Goal: Task Accomplishment & Management: Use online tool/utility

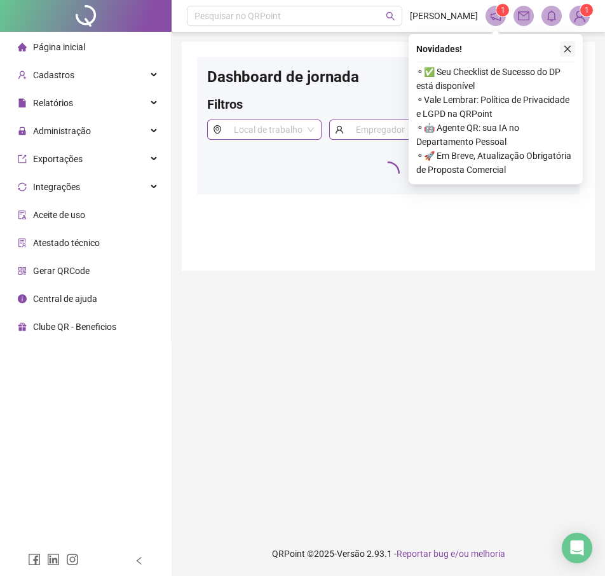
click at [567, 49] on icon "close" at bounding box center [567, 49] width 9 height 9
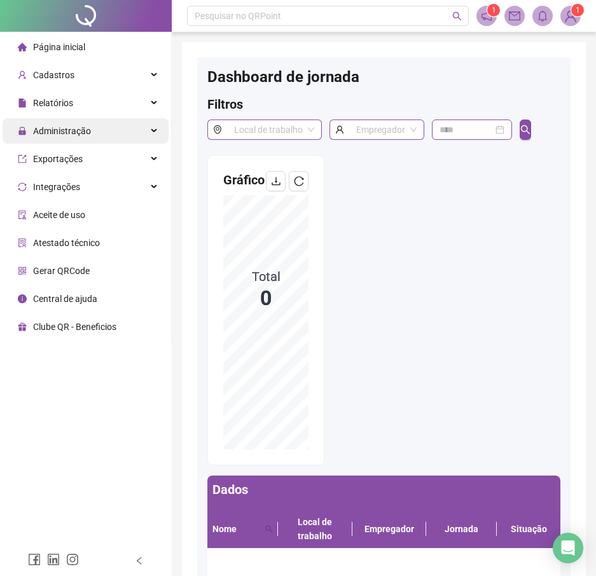
click at [99, 138] on div "Administração" at bounding box center [86, 130] width 166 height 25
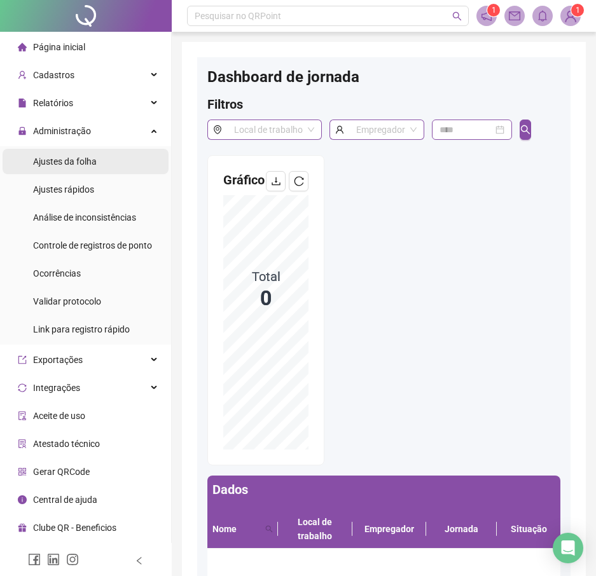
click at [97, 161] on li "Ajustes da folha" at bounding box center [86, 161] width 166 height 25
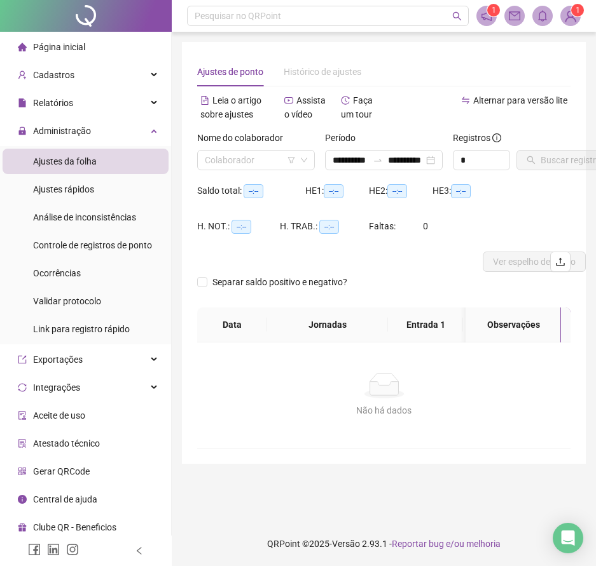
type input "**********"
click at [245, 158] on input "search" at bounding box center [250, 160] width 91 height 19
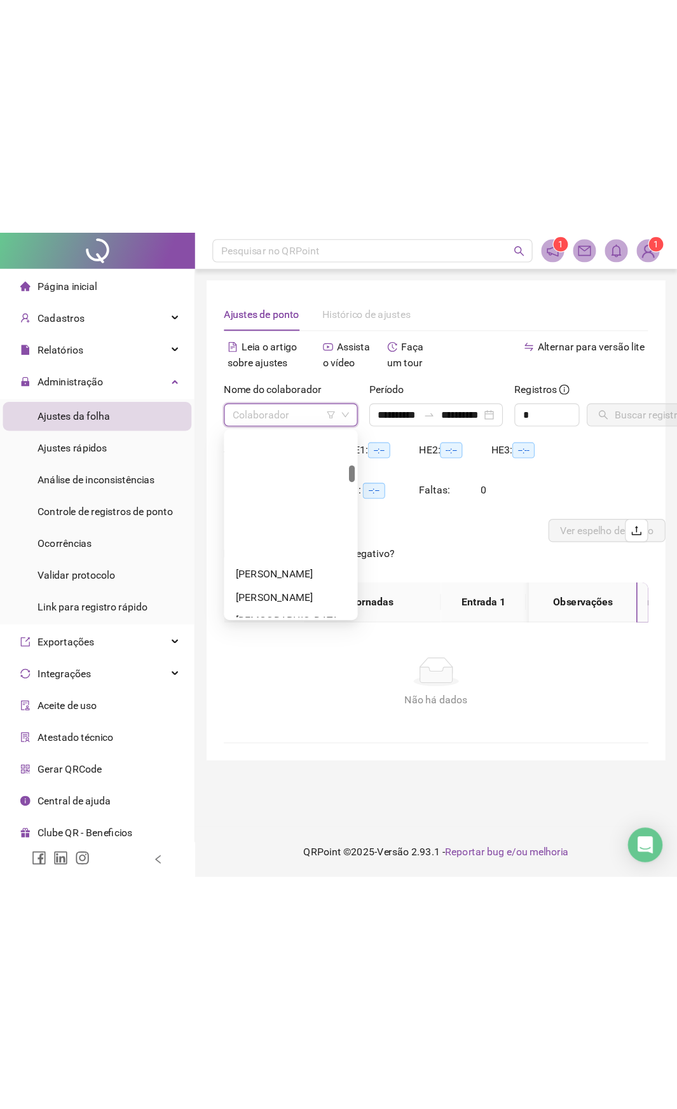
scroll to position [318, 0]
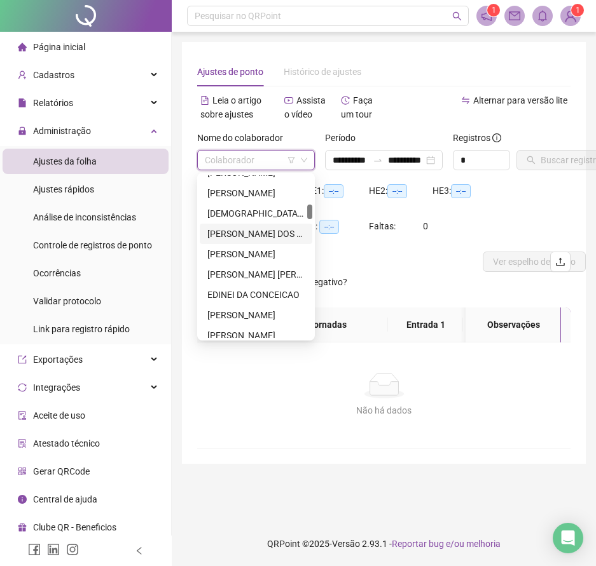
click at [264, 235] on div "[PERSON_NAME] DOS REIS" at bounding box center [255, 234] width 97 height 14
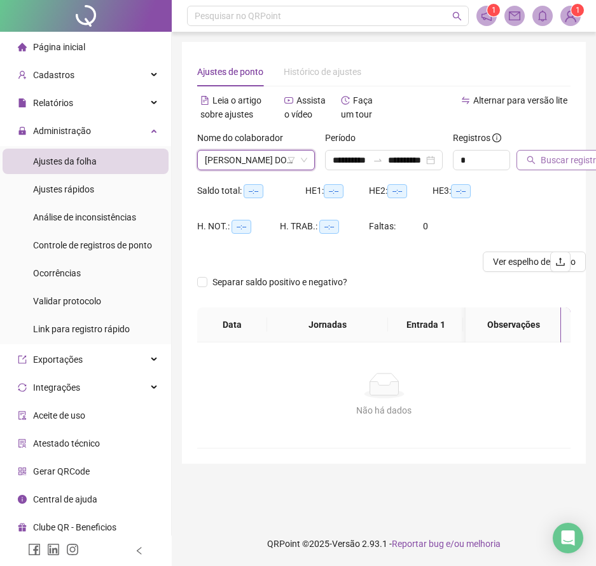
click at [561, 167] on button "Buscar registros" at bounding box center [565, 160] width 99 height 20
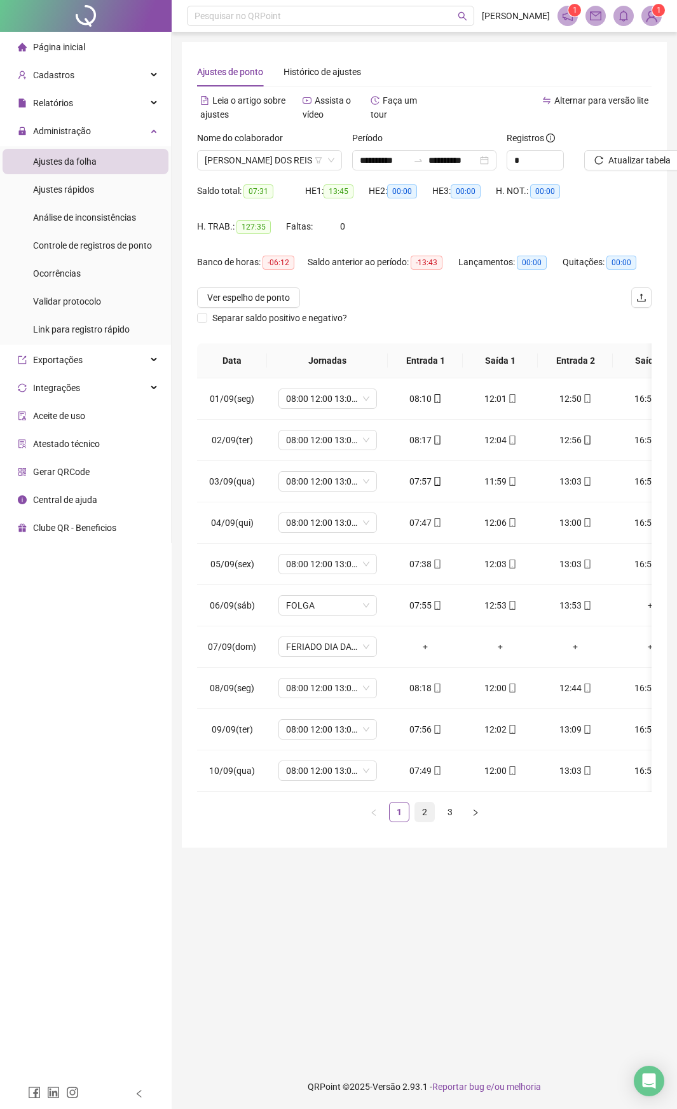
click at [423, 575] on link "2" at bounding box center [424, 811] width 19 height 19
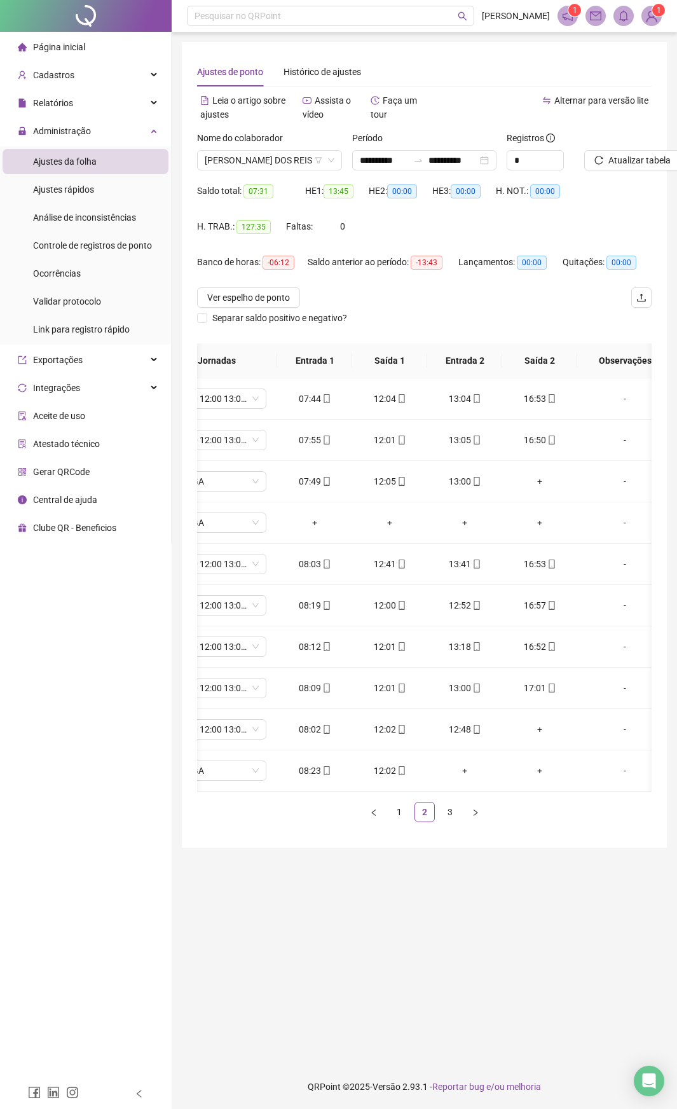
scroll to position [0, 122]
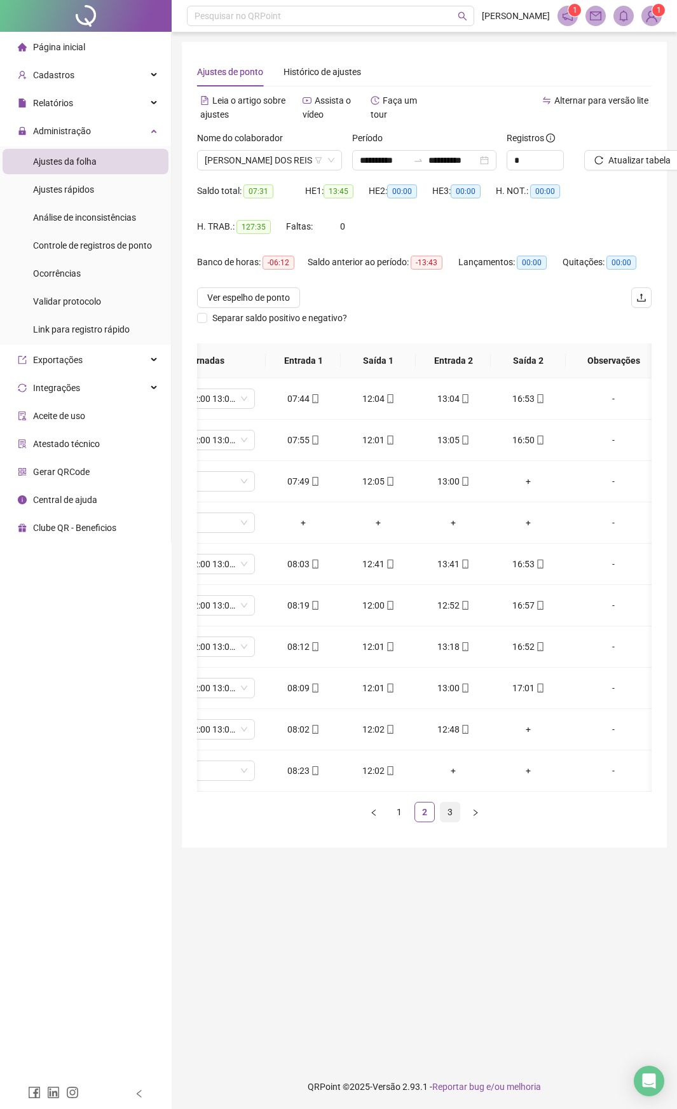
click at [448, 575] on link "3" at bounding box center [450, 811] width 19 height 19
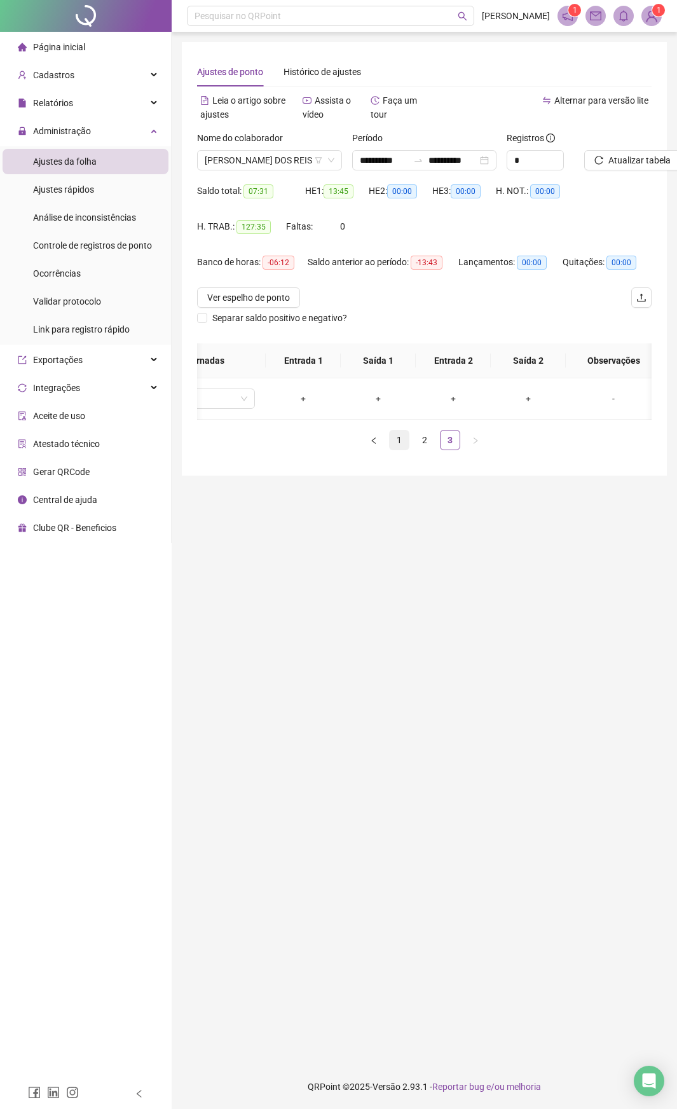
click at [395, 450] on link "1" at bounding box center [399, 439] width 19 height 19
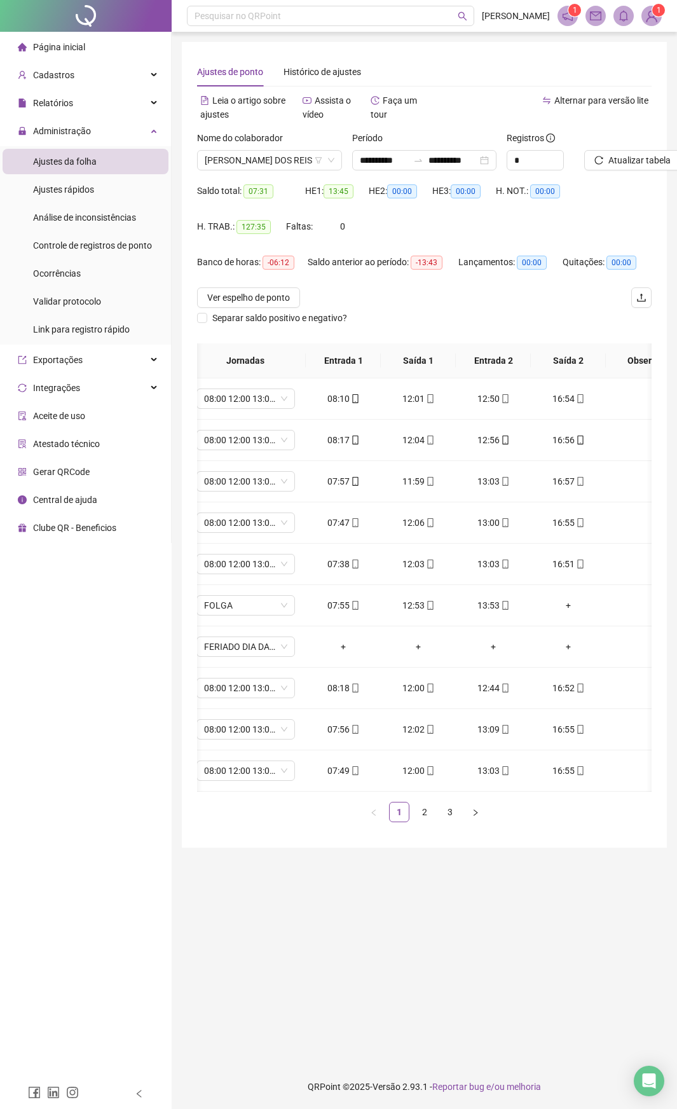
scroll to position [0, 101]
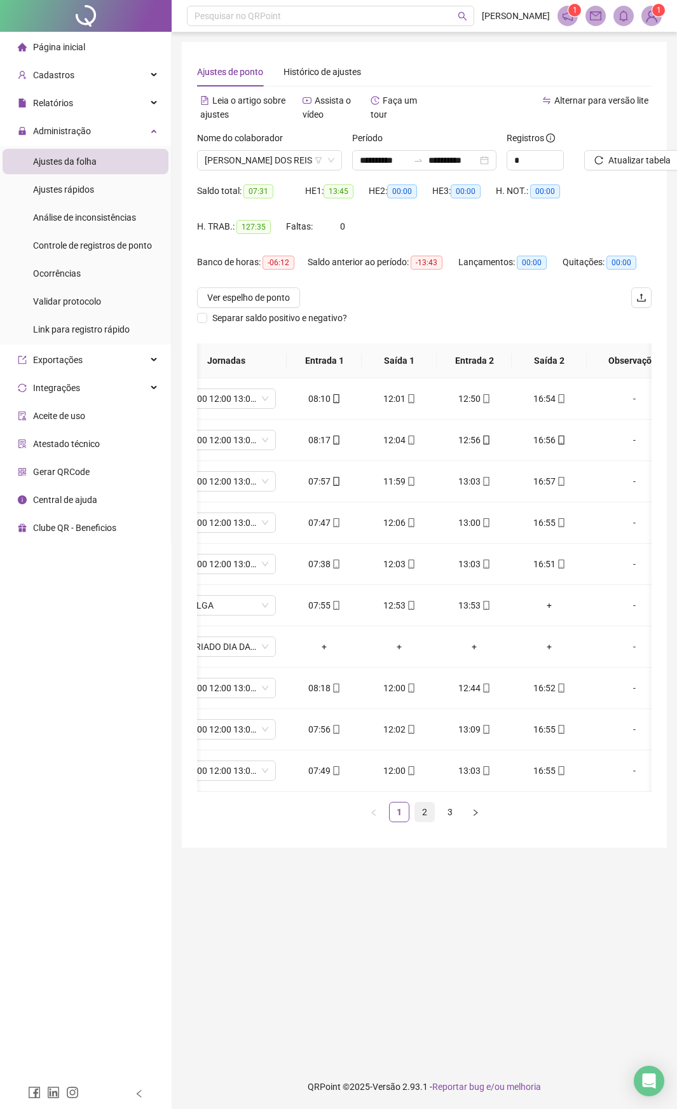
click at [424, 575] on link "2" at bounding box center [424, 811] width 19 height 19
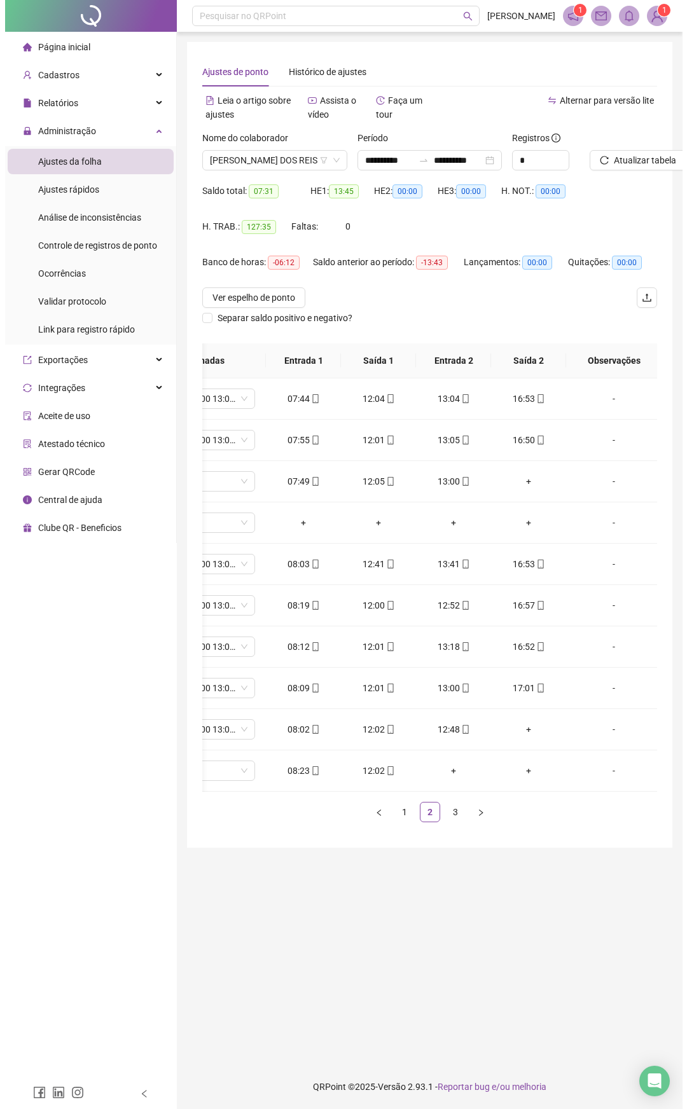
scroll to position [0, 132]
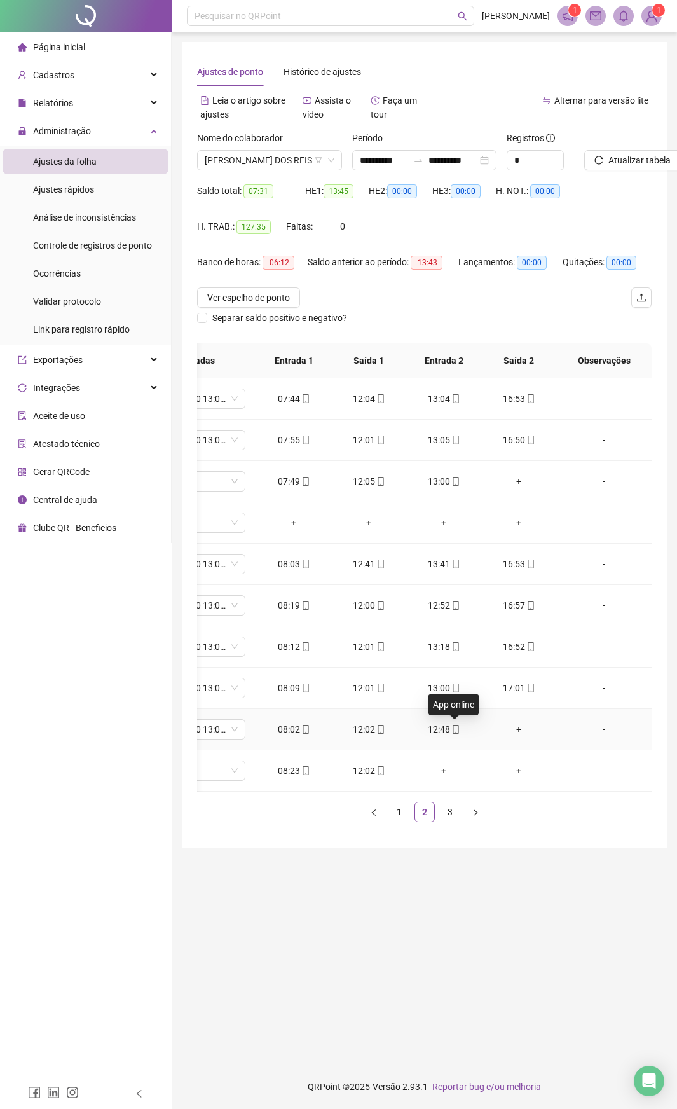
click at [456, 575] on icon "mobile" at bounding box center [455, 729] width 9 height 9
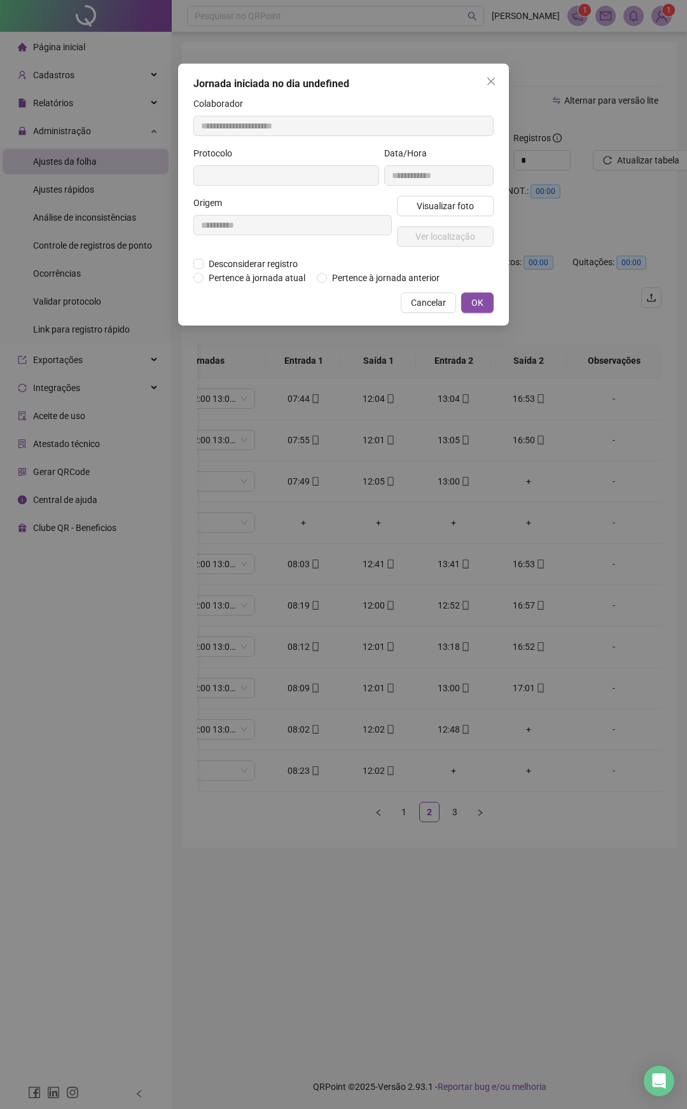
type input "**********"
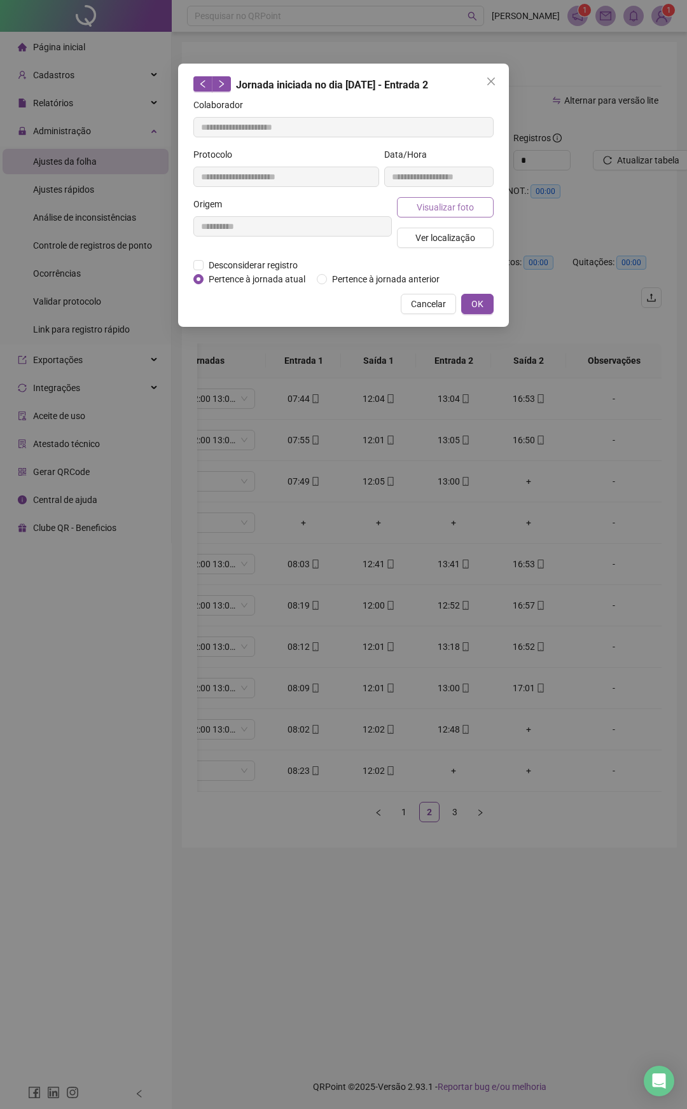
click at [467, 214] on button "Visualizar foto" at bounding box center [445, 207] width 97 height 20
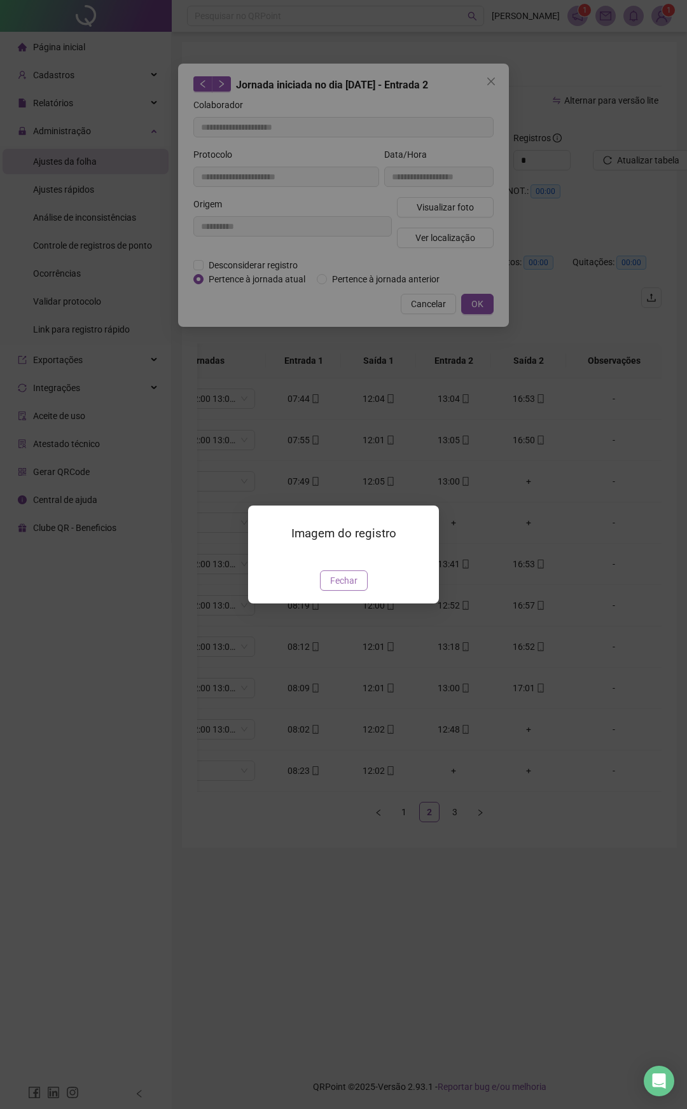
click at [349, 575] on span "Fechar" at bounding box center [343, 580] width 27 height 14
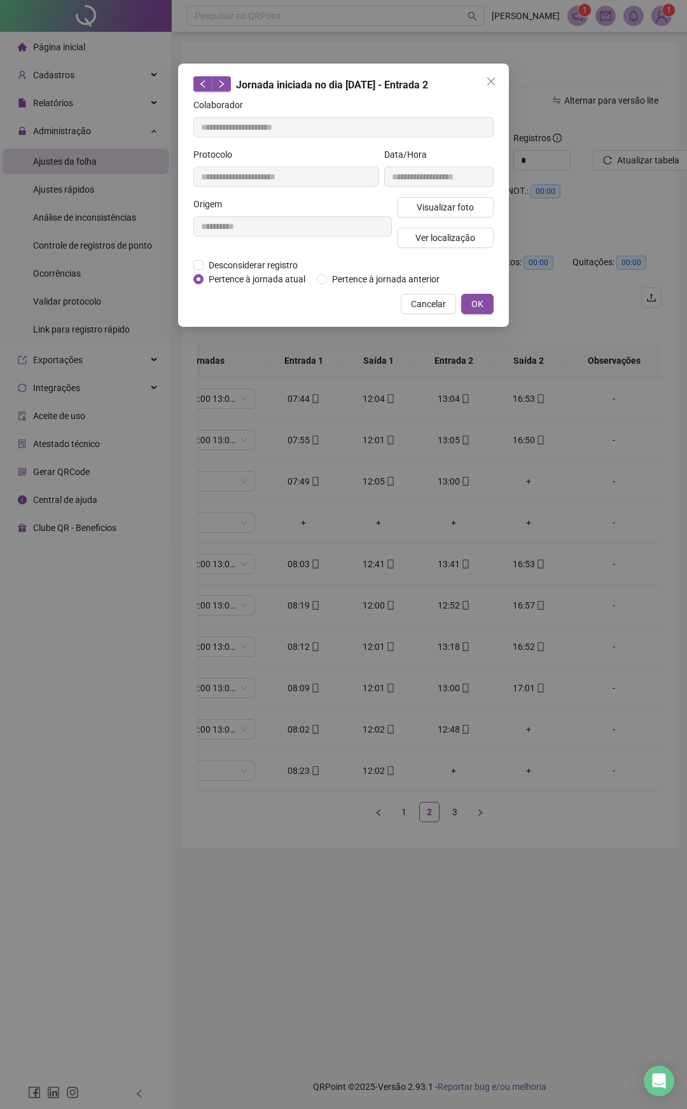
click at [425, 314] on div "**********" at bounding box center [343, 195] width 331 height 263
click at [427, 300] on span "Cancelar" at bounding box center [428, 304] width 35 height 14
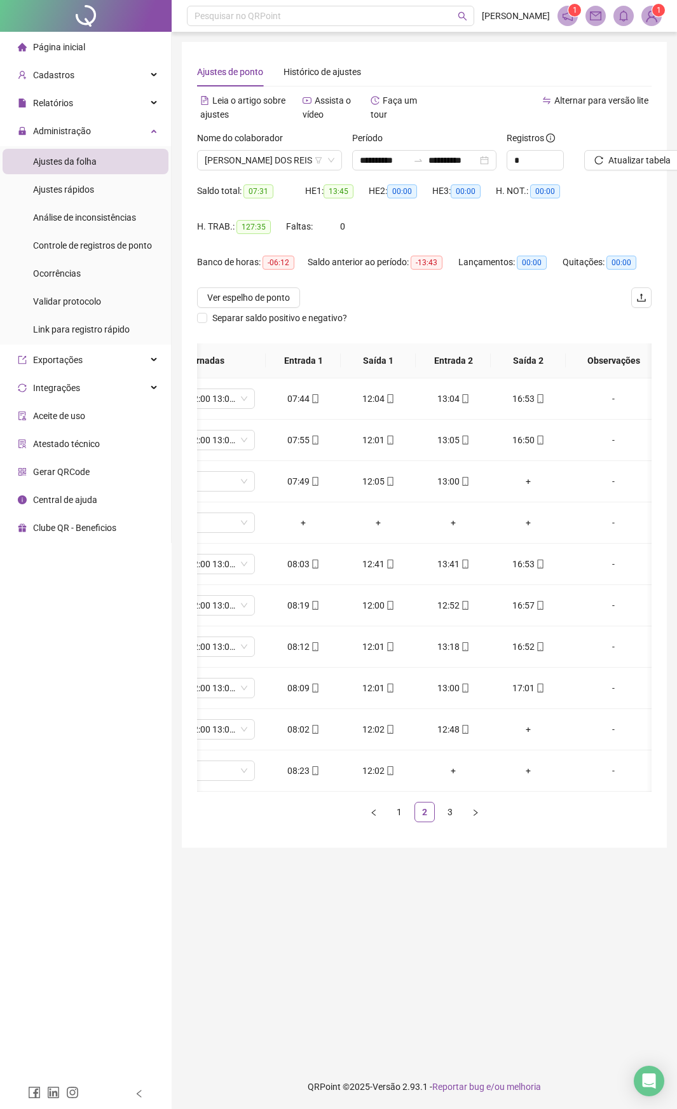
click at [95, 51] on li "Página inicial" at bounding box center [86, 46] width 166 height 25
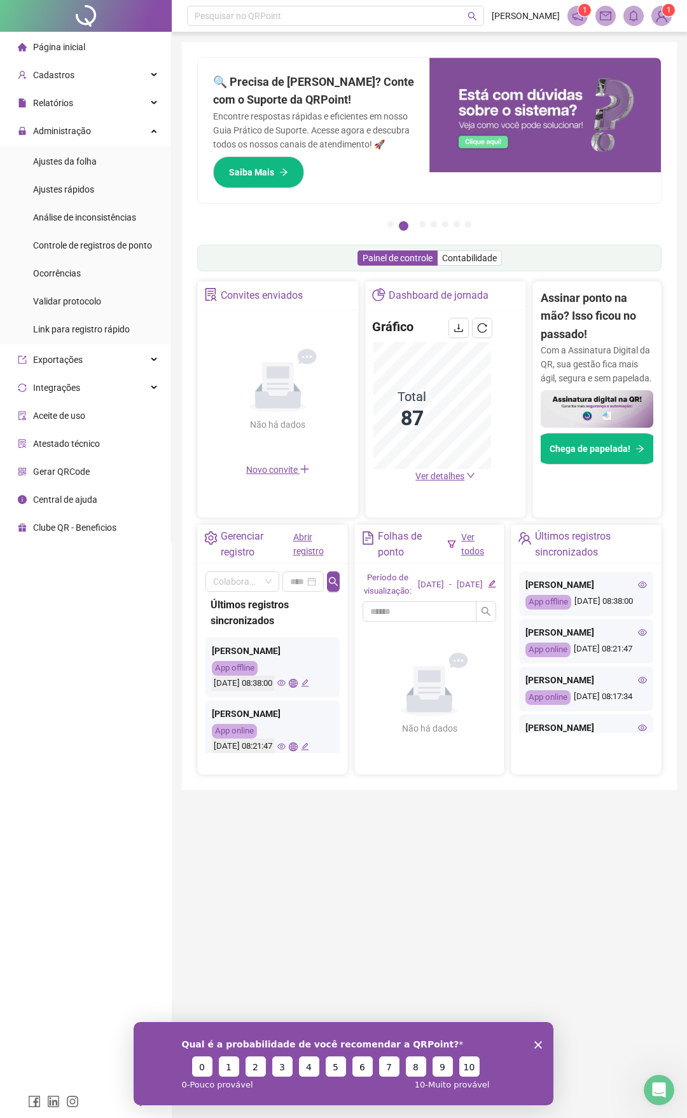
click at [547, 575] on div "Qual é a probabilidade de você recomendar a QRPoint? 0 1 2 3 4 5 6 7 8 9 10 0 -…" at bounding box center [344, 1063] width 420 height 83
click at [540, 575] on icon "Encerrar pesquisa" at bounding box center [538, 1045] width 8 height 8
